Goal: Obtain resource: Download file/media

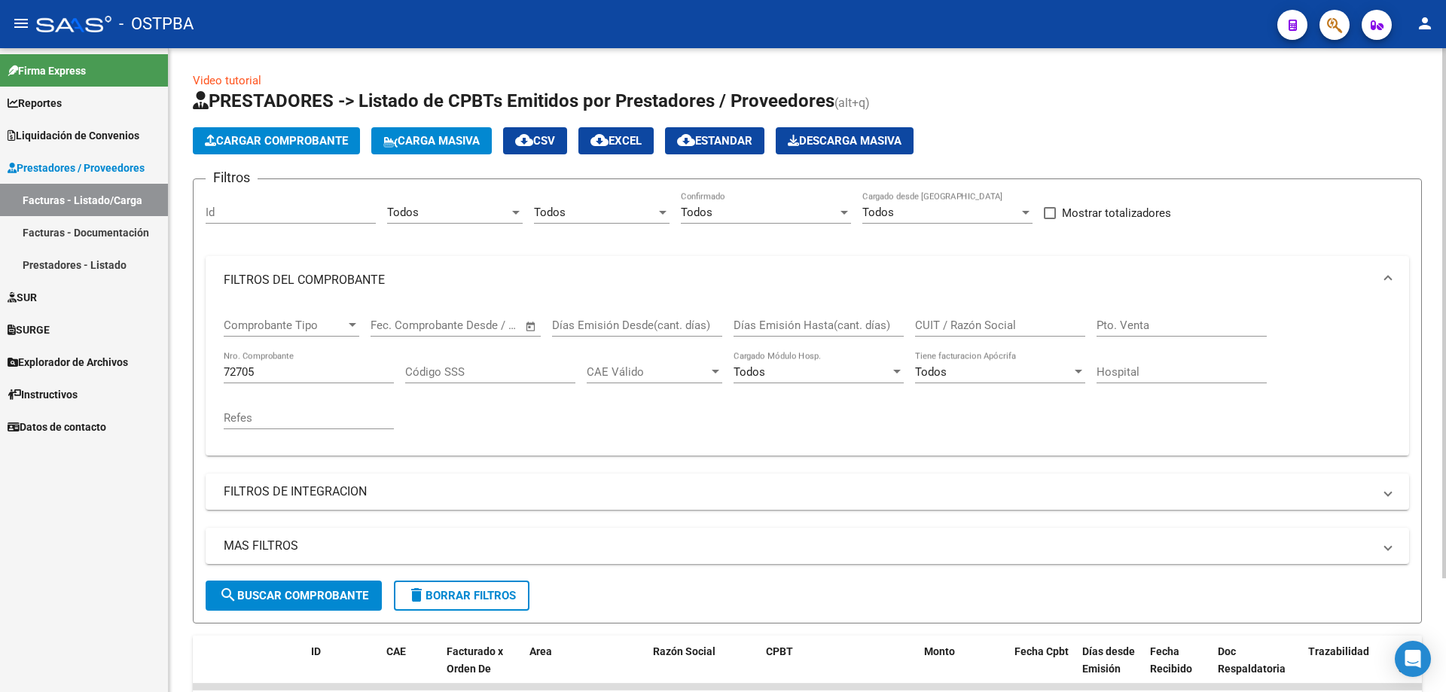
scroll to position [139, 0]
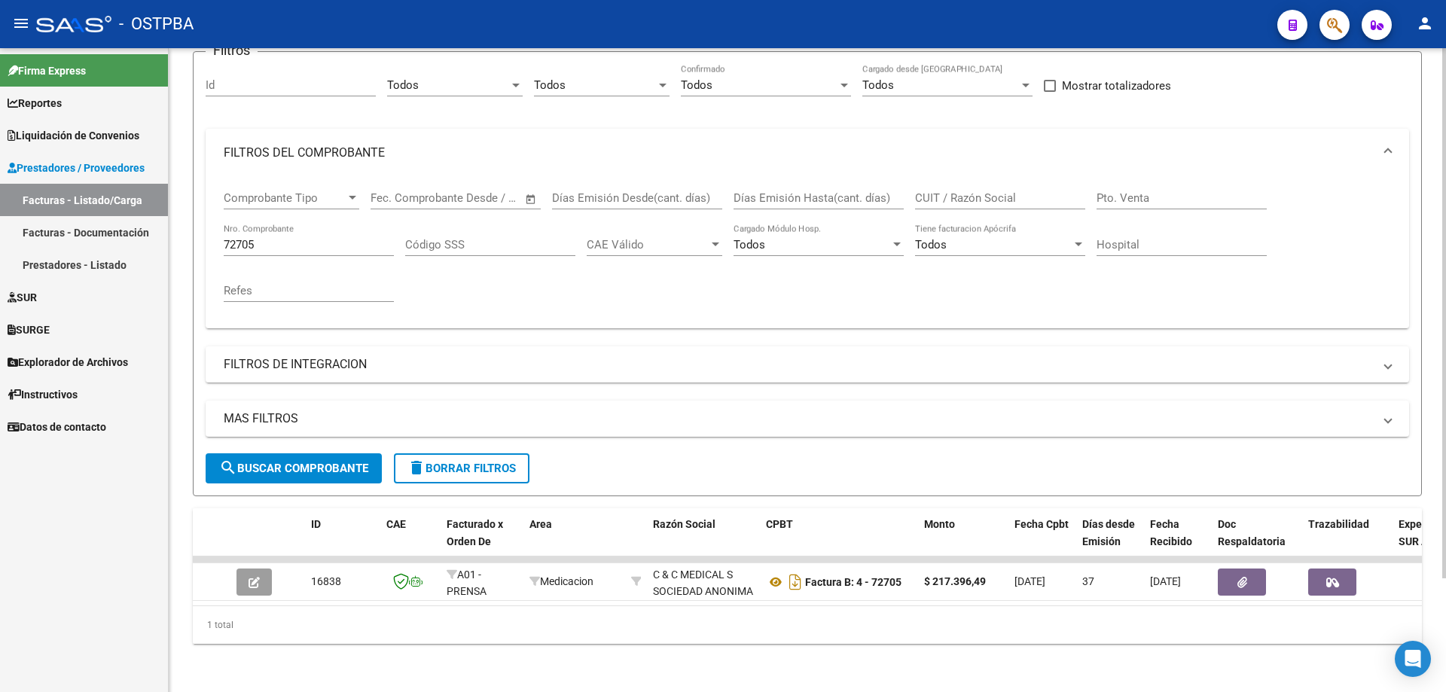
click at [283, 225] on div "72705 Nro. Comprobante" at bounding box center [309, 240] width 170 height 32
type input "7"
type input "1060952"
click at [267, 462] on span "search Buscar Comprobante" at bounding box center [293, 469] width 149 height 14
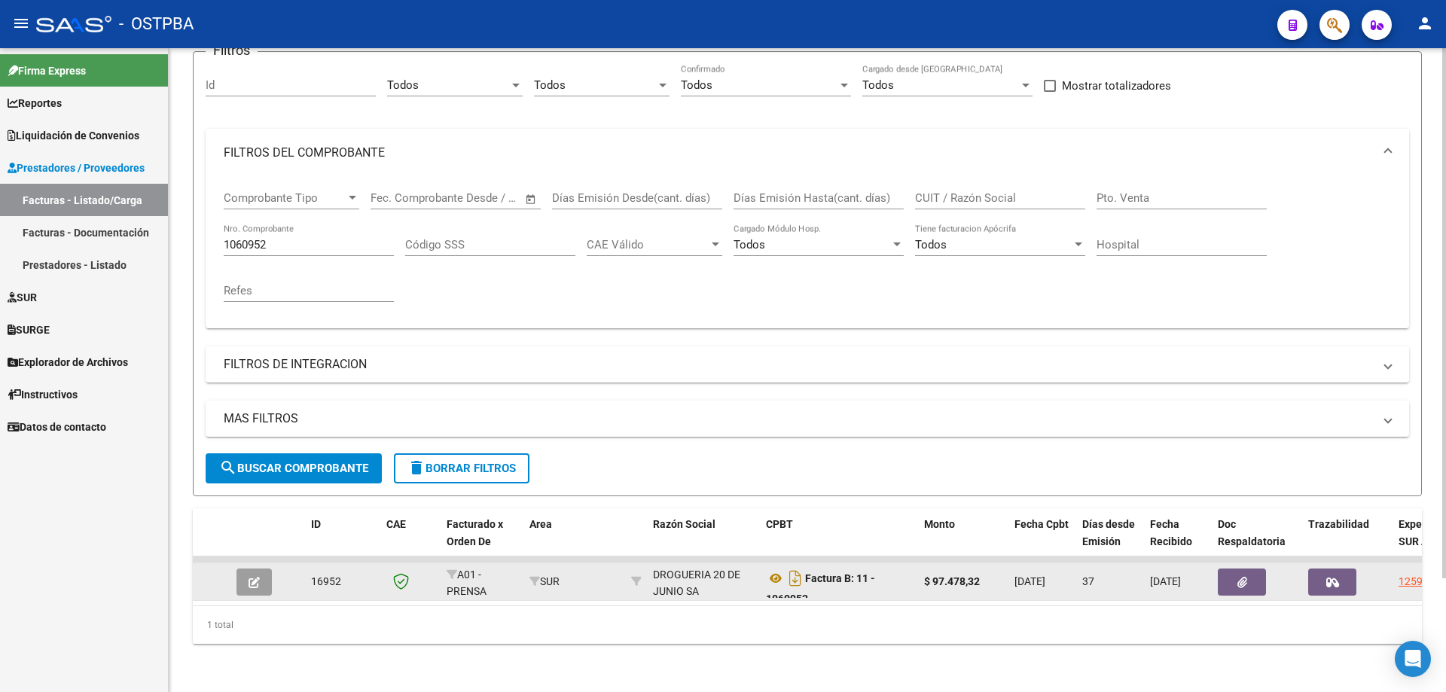
click at [250, 575] on span "button" at bounding box center [253, 582] width 11 height 14
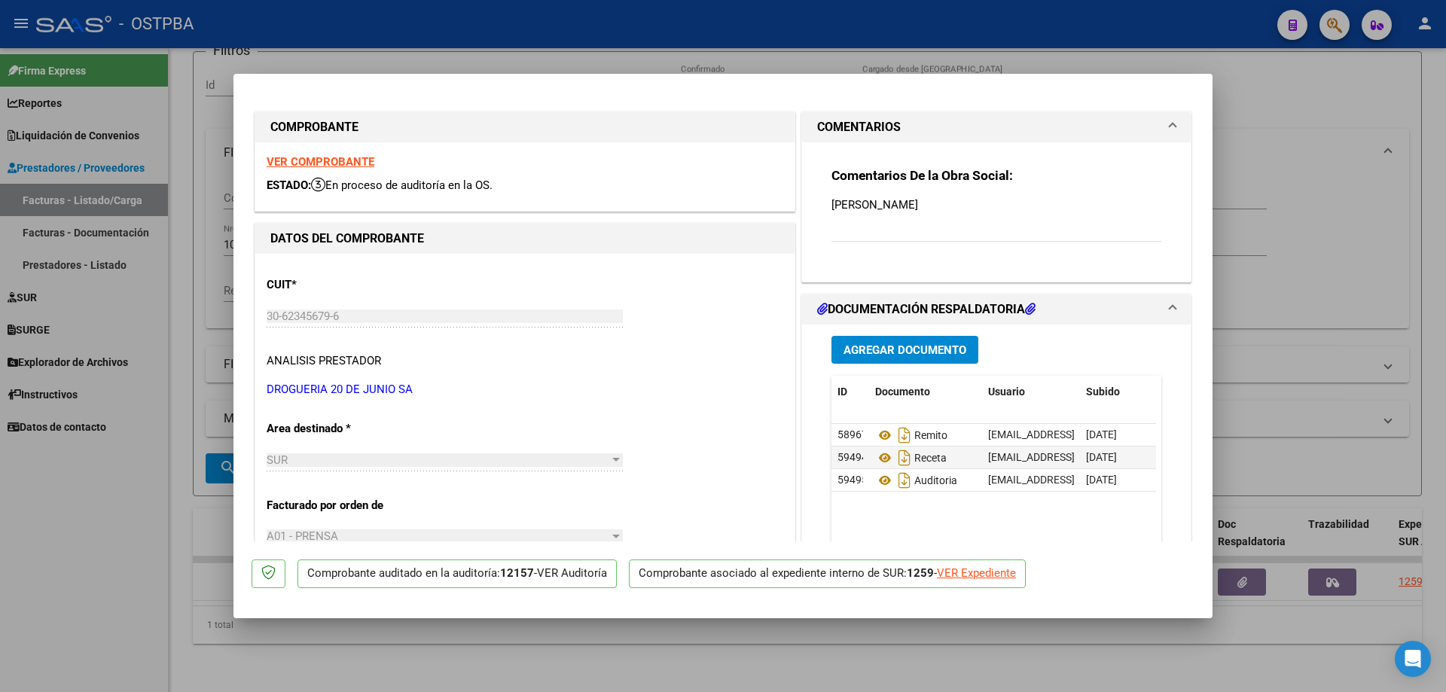
click at [301, 157] on strong "VER COMPROBANTE" at bounding box center [321, 162] width 108 height 14
click at [410, 638] on div at bounding box center [723, 346] width 1446 height 692
type input "$ 0,00"
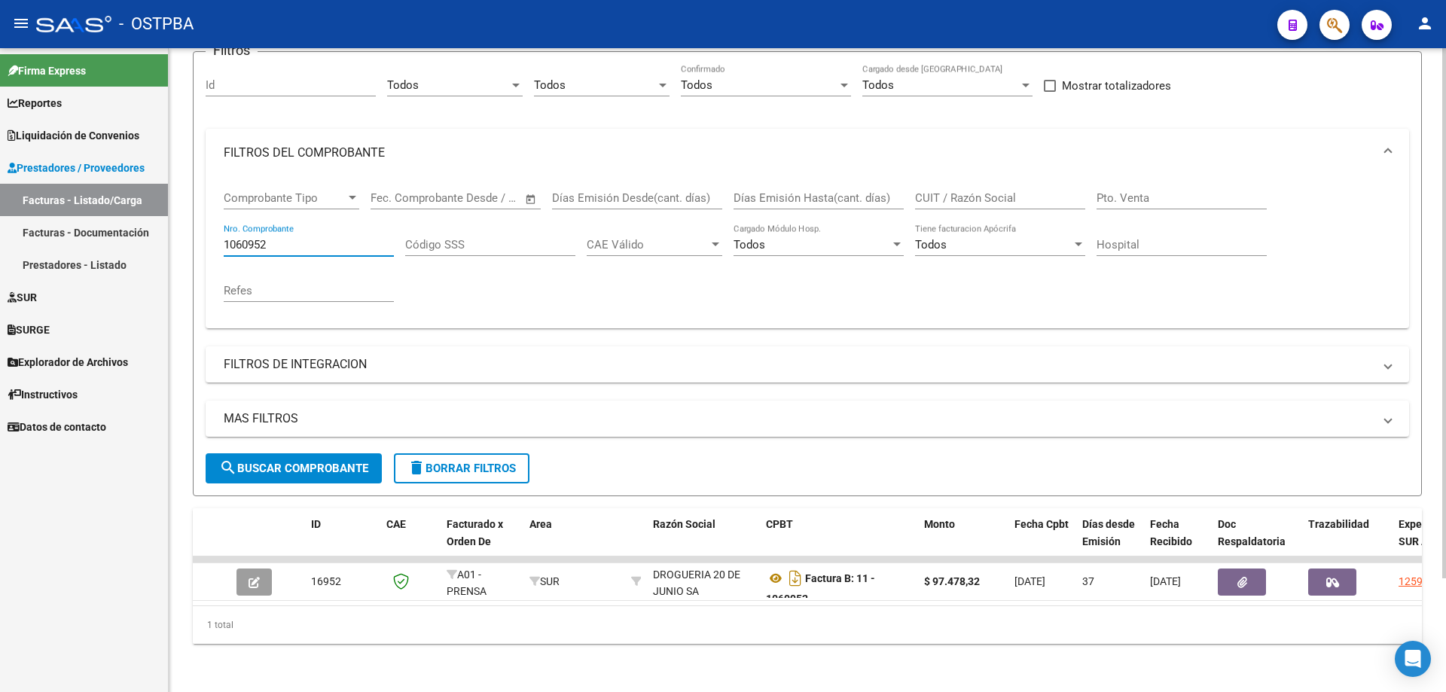
click at [353, 238] on input "1060952" at bounding box center [309, 245] width 170 height 14
type input "1"
click at [294, 462] on span "search Buscar Comprobante" at bounding box center [293, 469] width 149 height 14
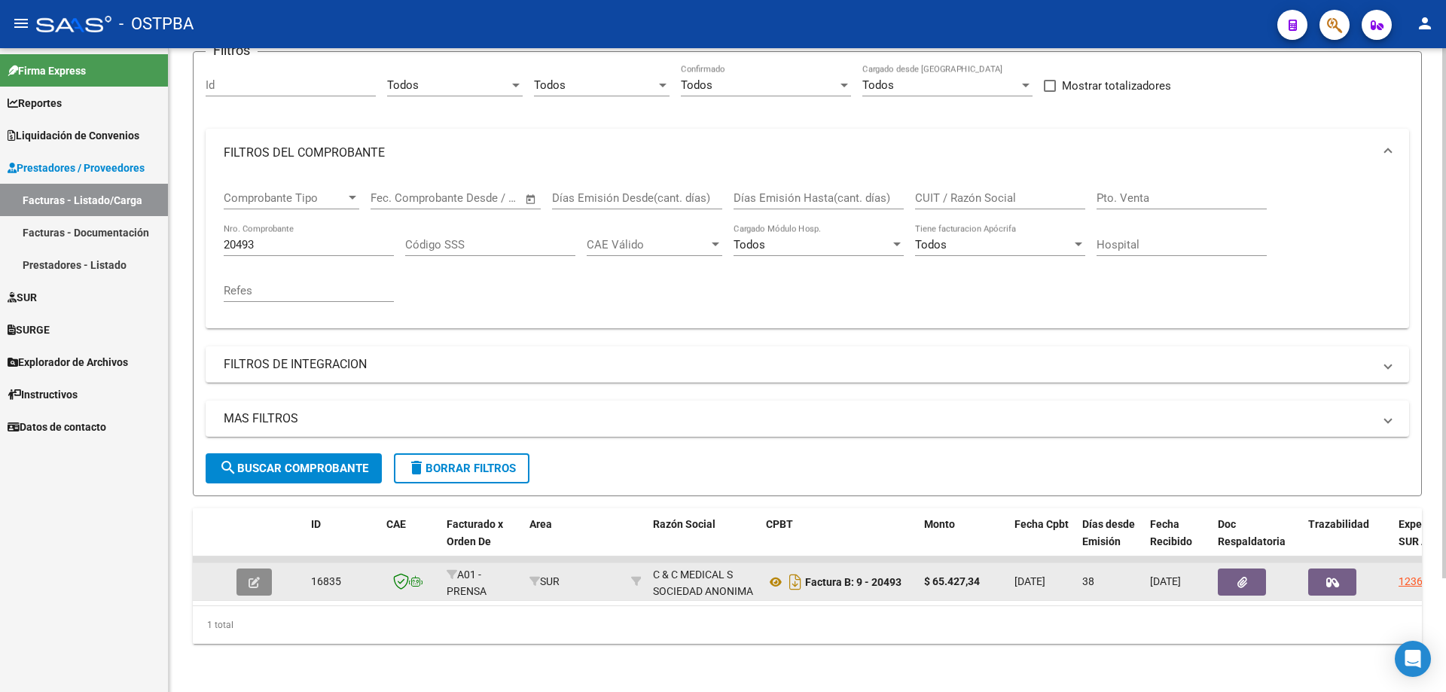
click at [254, 577] on icon "button" at bounding box center [253, 582] width 11 height 11
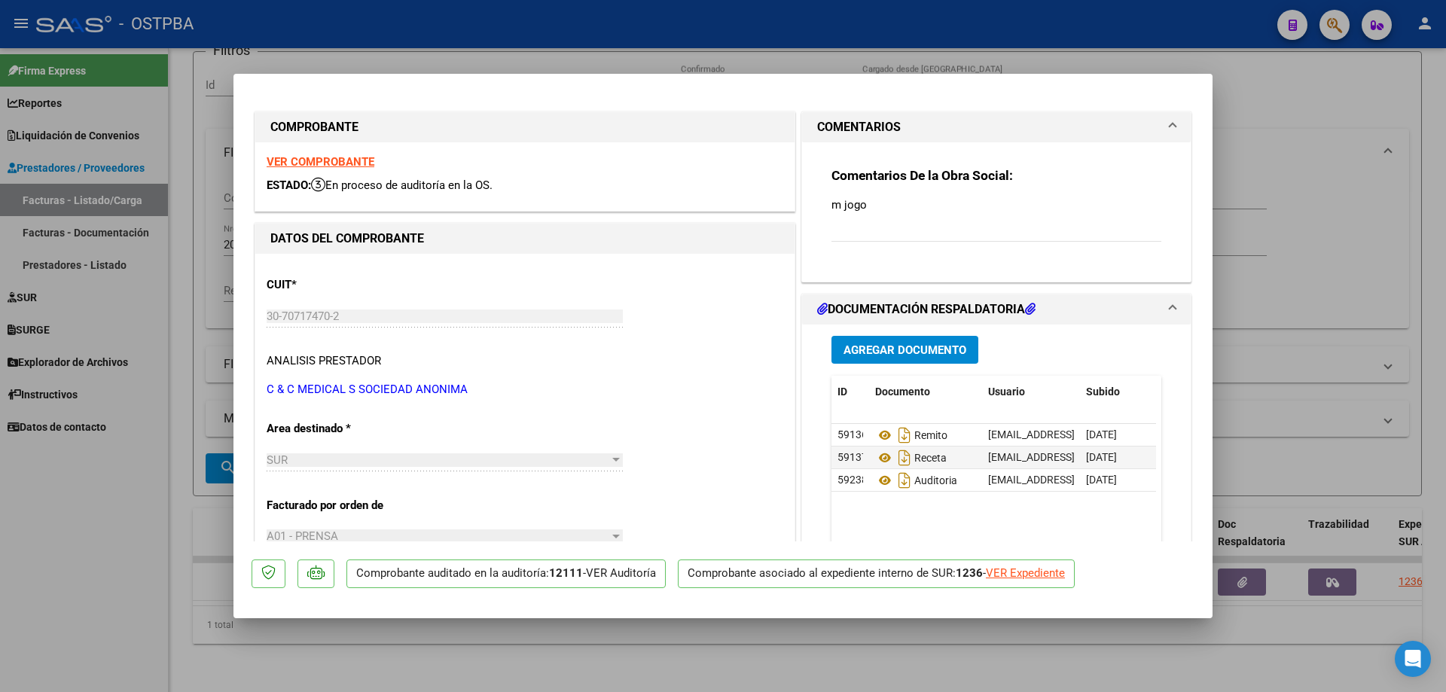
click at [317, 157] on strong "VER COMPROBANTE" at bounding box center [321, 162] width 108 height 14
click at [879, 435] on icon at bounding box center [885, 435] width 20 height 18
click at [876, 462] on icon at bounding box center [885, 458] width 20 height 18
click at [875, 478] on icon at bounding box center [885, 480] width 20 height 18
click at [440, 666] on div at bounding box center [723, 346] width 1446 height 692
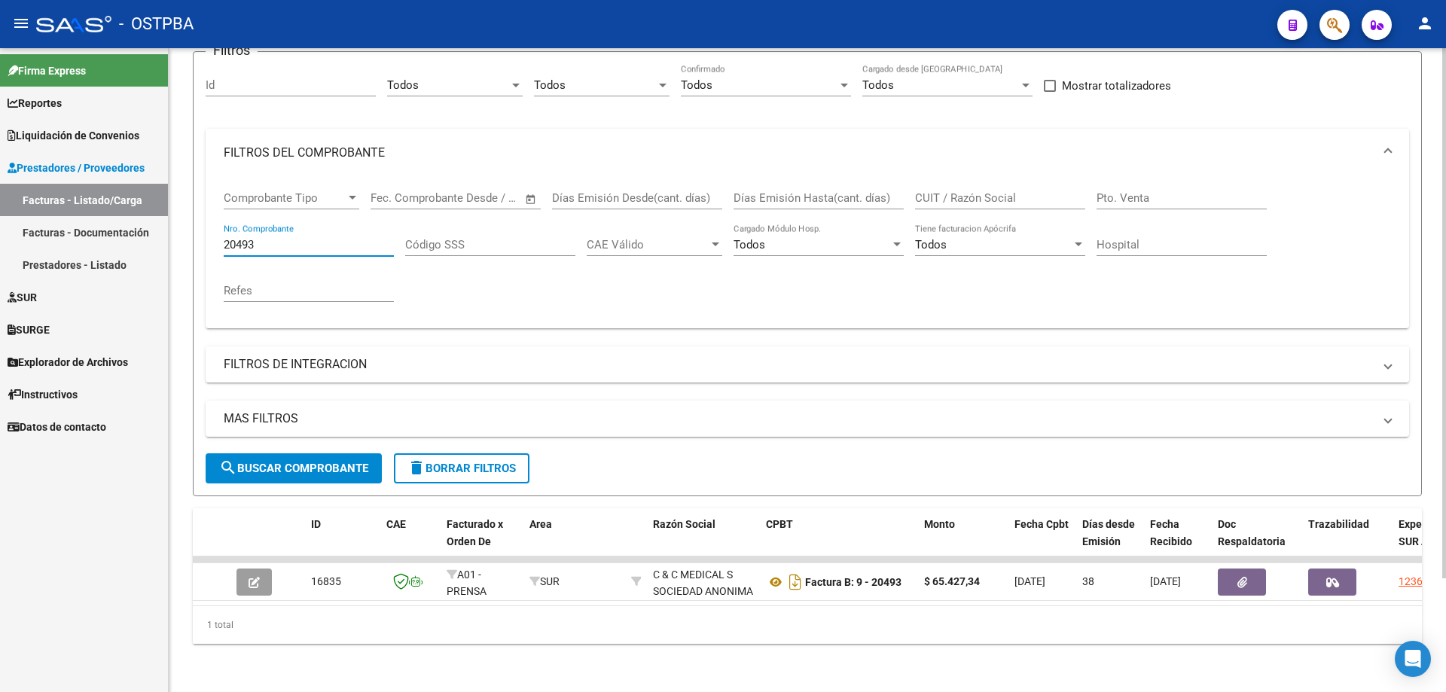
click at [299, 238] on input "20493" at bounding box center [309, 245] width 170 height 14
type input "2"
type input "1060952"
click at [304, 462] on span "search Buscar Comprobante" at bounding box center [293, 469] width 149 height 14
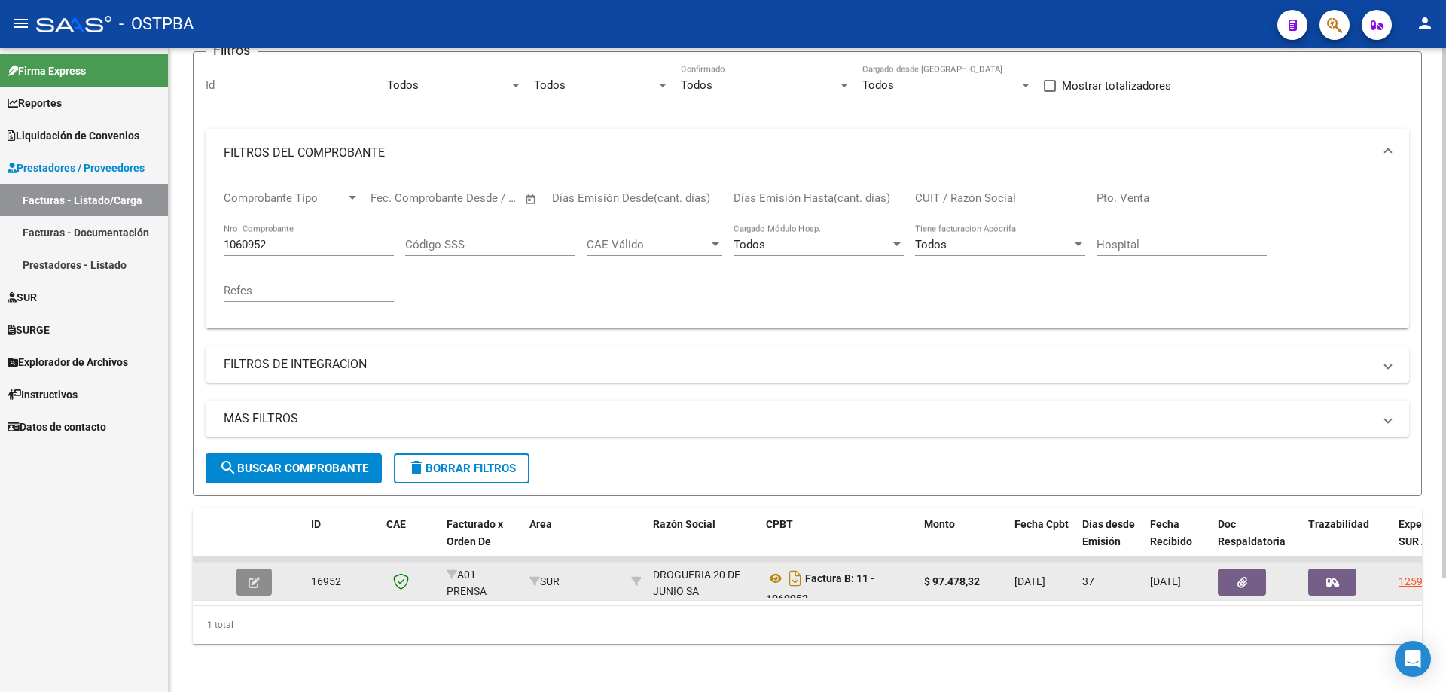
click at [254, 577] on icon "button" at bounding box center [253, 582] width 11 height 11
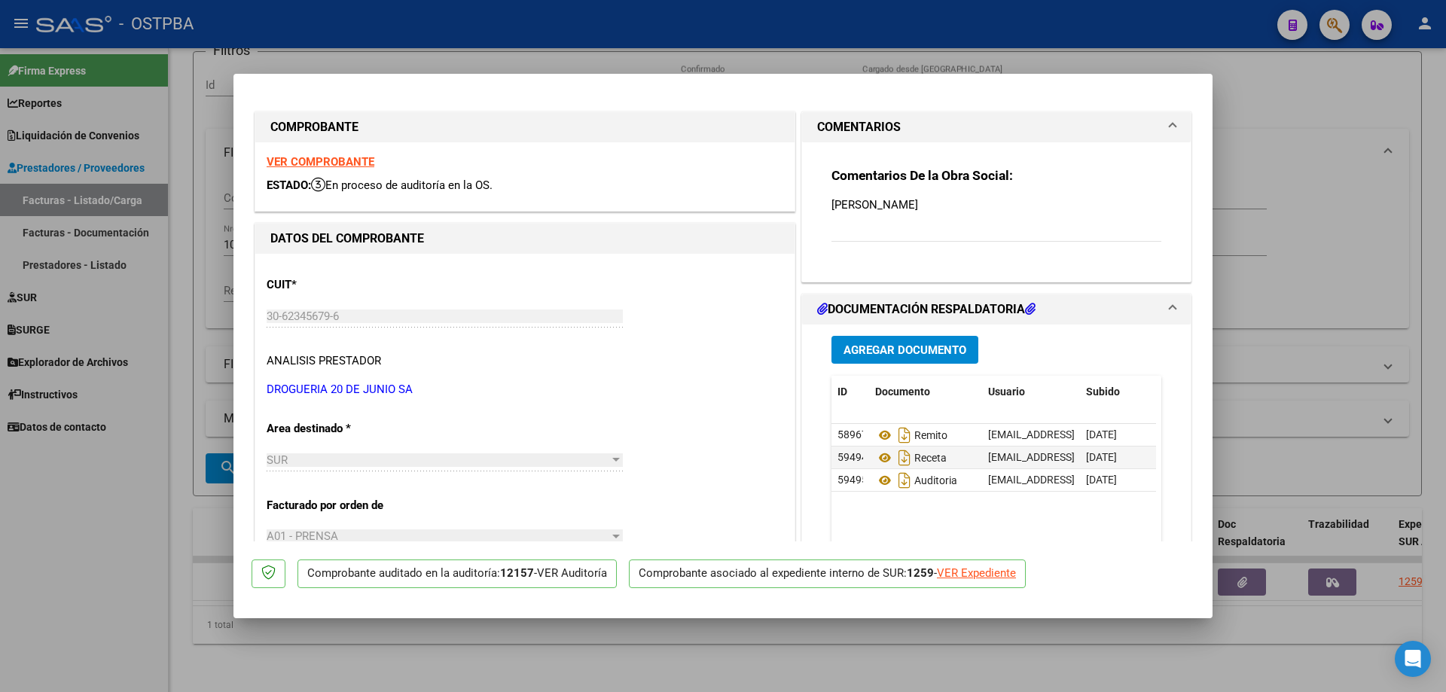
click at [297, 160] on strong "VER COMPROBANTE" at bounding box center [321, 162] width 108 height 14
click at [876, 434] on icon at bounding box center [885, 435] width 20 height 18
click at [875, 458] on icon at bounding box center [885, 458] width 20 height 18
click at [881, 480] on icon at bounding box center [885, 480] width 20 height 18
click at [876, 479] on icon at bounding box center [885, 480] width 20 height 18
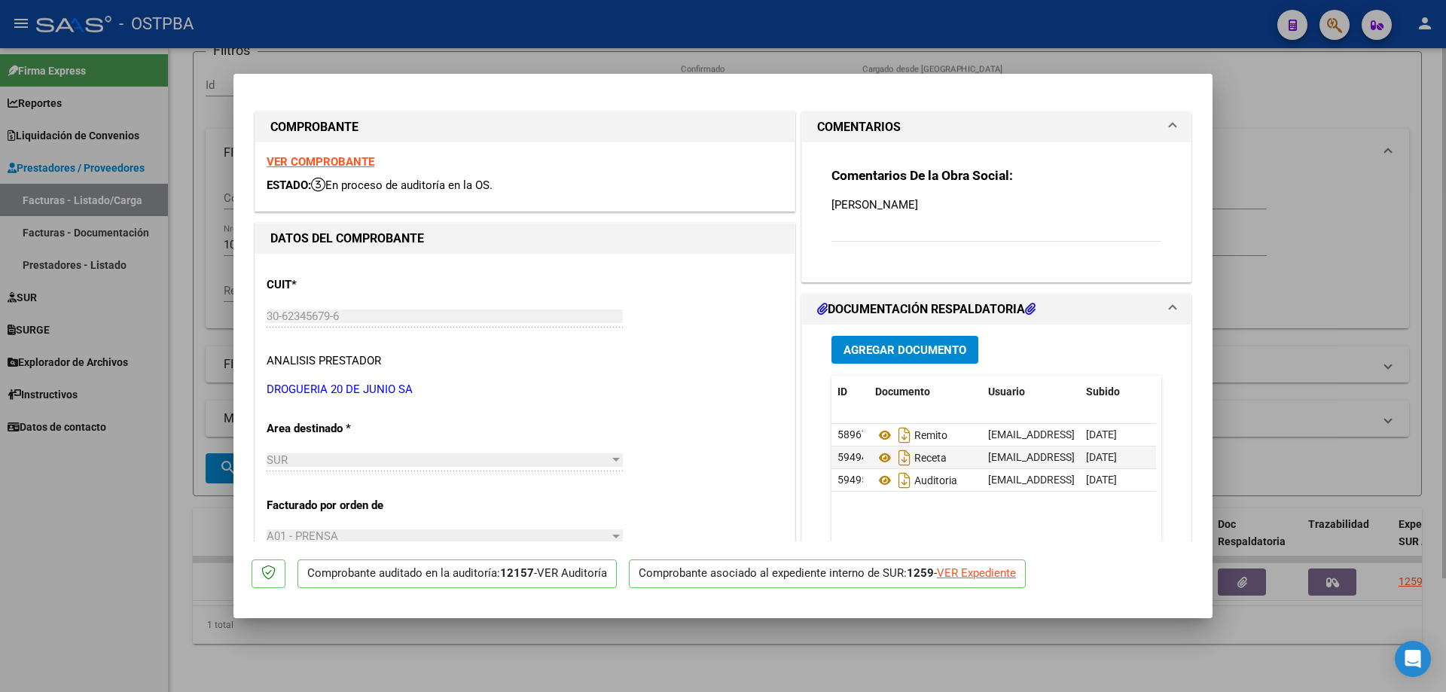
click at [432, 675] on div at bounding box center [723, 346] width 1446 height 692
type input "$ 0,00"
